Goal: Task Accomplishment & Management: Manage account settings

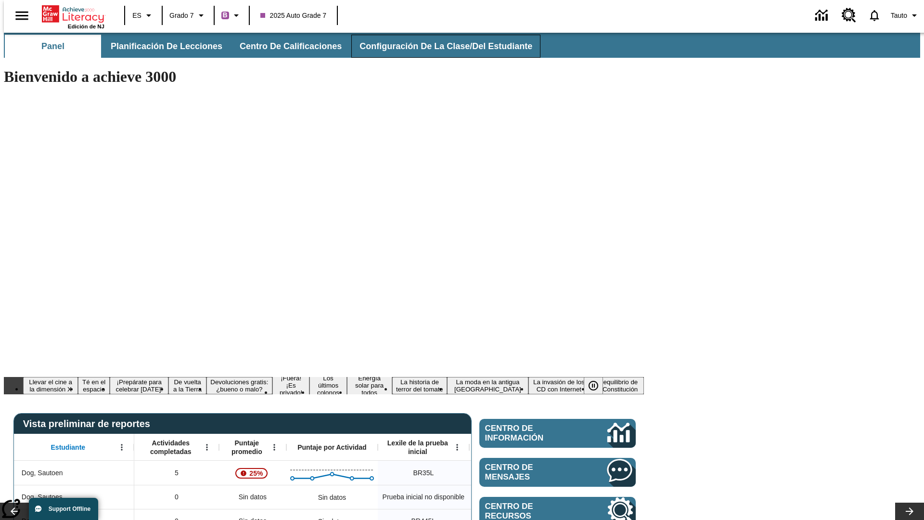
click at [436, 46] on span "Configuración de la clase/del estudiante" at bounding box center [446, 46] width 173 height 11
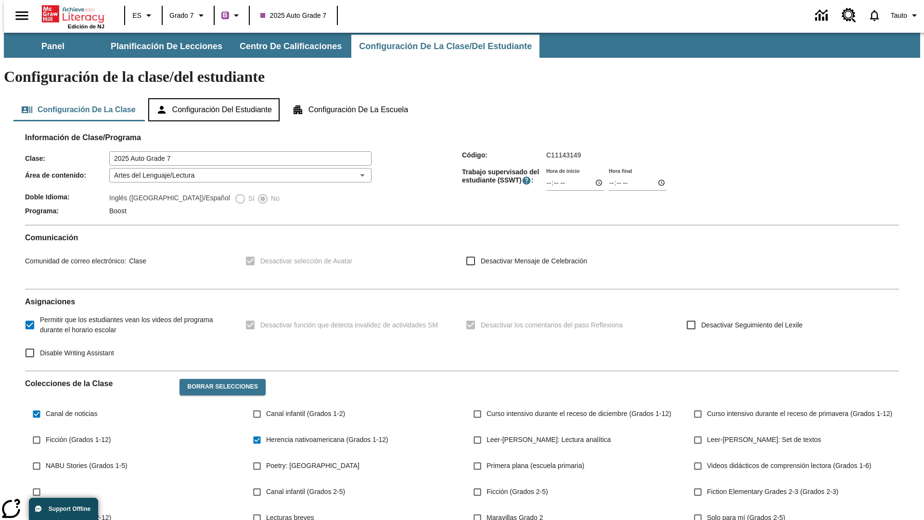
click at [215, 98] on button "Configuración del estudiante" at bounding box center [213, 109] width 131 height 23
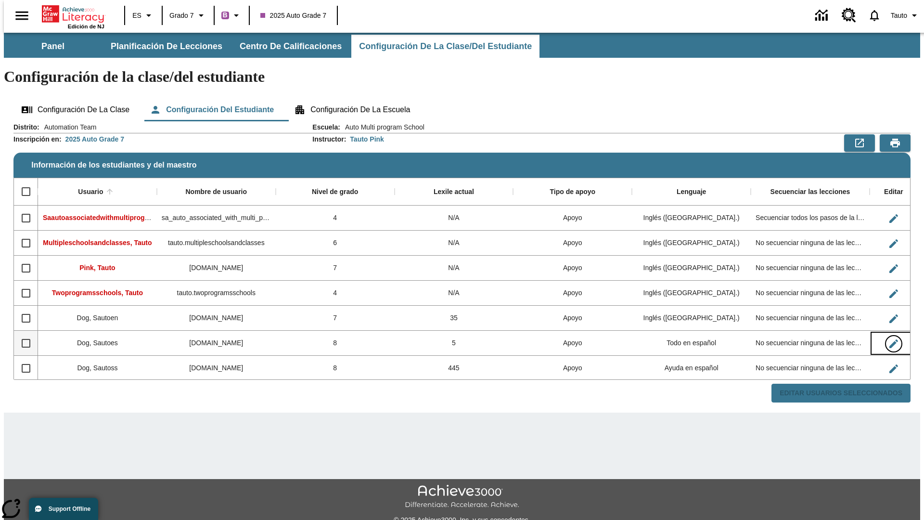
click at [890, 339] on icon "Editar Usuario" at bounding box center [894, 343] width 9 height 9
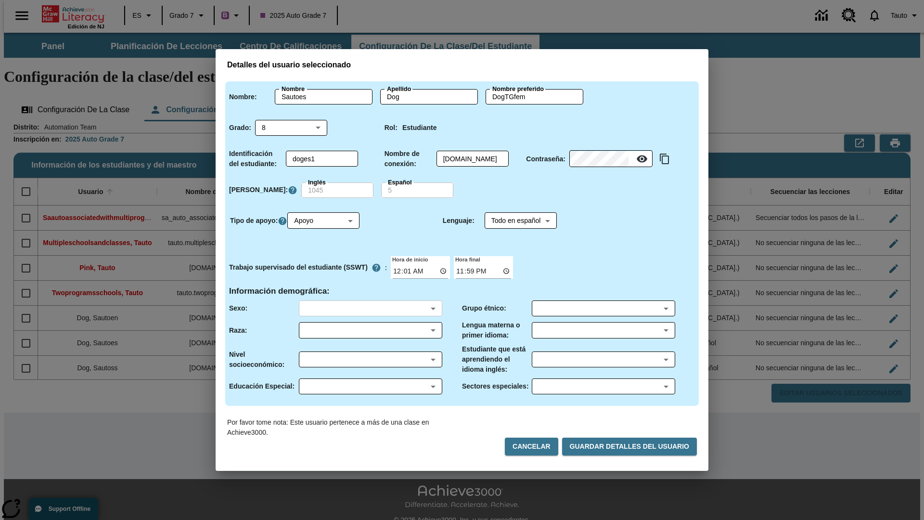
click at [370, 308] on body "Saltar al contenido principal Edición de NJ ES Grado 7 B 2025 Auto Grade 7 0 Ta…" at bounding box center [462, 287] width 917 height 508
click at [370, 330] on body "Saltar al contenido principal Edición de NJ ES Grado 7 B 2025 Auto Grade 7 0 Ta…" at bounding box center [462, 287] width 917 height 508
click at [370, 359] on body "Saltar al contenido principal Edición de NJ ES Grado 7 B 2025 Auto Grade 7 0 Ta…" at bounding box center [462, 287] width 917 height 508
click at [370, 386] on body "Saltar al contenido principal Edición de NJ ES Grado 7 B 2025 Auto Grade 7 0 Ta…" at bounding box center [462, 287] width 917 height 508
click at [603, 308] on body "Saltar al contenido principal Edición de NJ ES Grado 7 B 2025 Auto Grade 7 0 Ta…" at bounding box center [462, 287] width 917 height 508
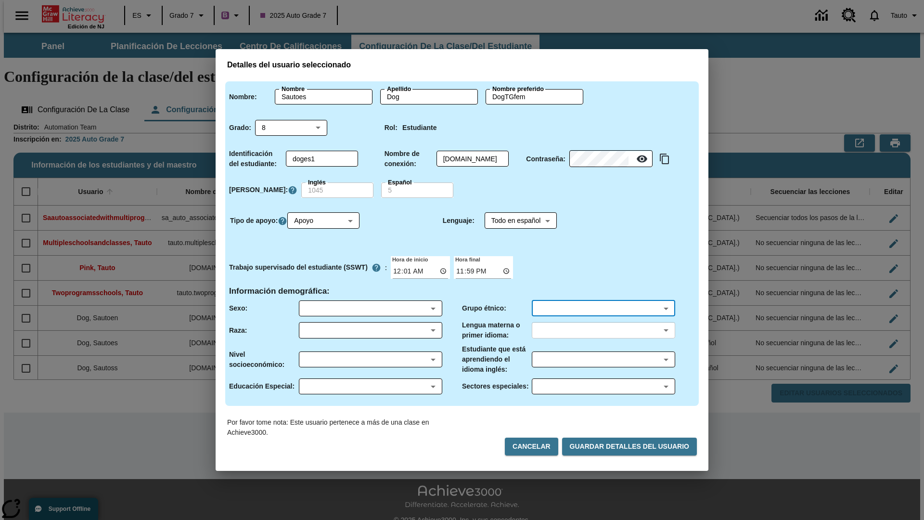
click at [603, 330] on body "Saltar al contenido principal Edición de NJ ES Grado 7 B 2025 Auto Grade 7 0 Ta…" at bounding box center [462, 287] width 917 height 508
click at [603, 359] on body "Saltar al contenido principal Edición de NJ ES Grado 7 B 2025 Auto Grade 7 0 Ta…" at bounding box center [462, 287] width 917 height 508
click at [603, 386] on body "Saltar al contenido principal Edición de NJ ES Grado 7 B 2025 Auto Grade 7 0 Ta…" at bounding box center [462, 287] width 917 height 508
